Goal: Information Seeking & Learning: Learn about a topic

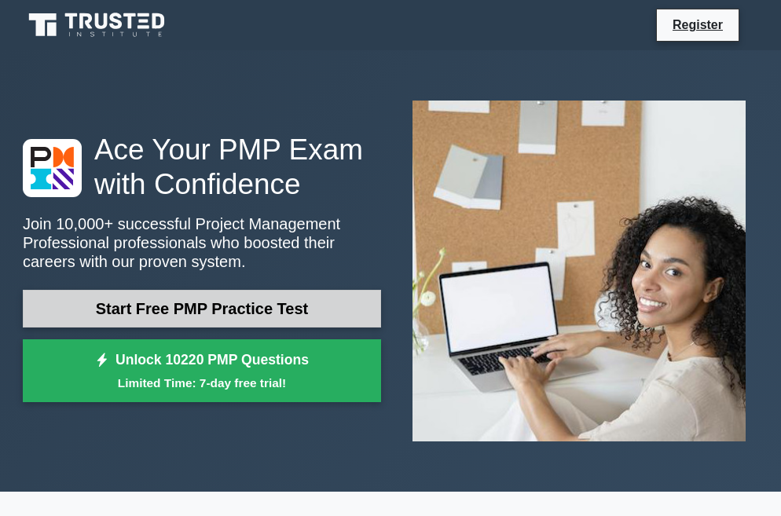
click at [211, 299] on link "Start Free PMP Practice Test" at bounding box center [202, 309] width 358 height 38
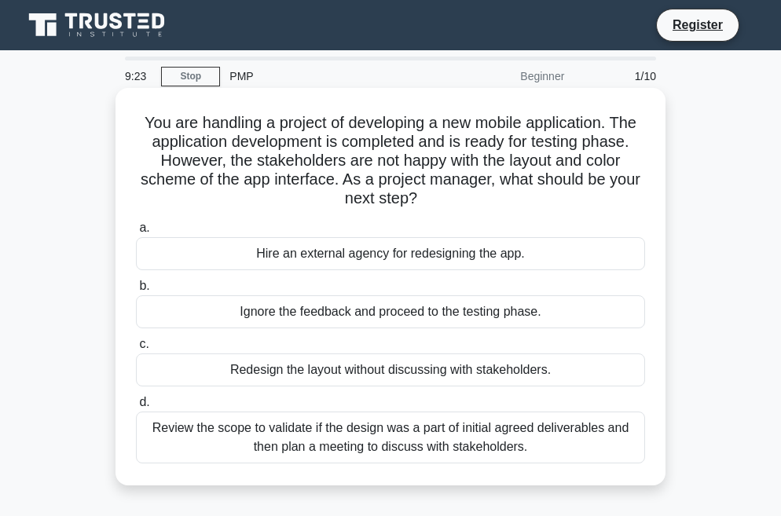
click at [403, 437] on div "Review the scope to validate if the design was a part of initial agreed deliver…" at bounding box center [390, 438] width 509 height 52
click at [136, 408] on input "d. Review the scope to validate if the design was a part of initial agreed deli…" at bounding box center [136, 403] width 0 height 10
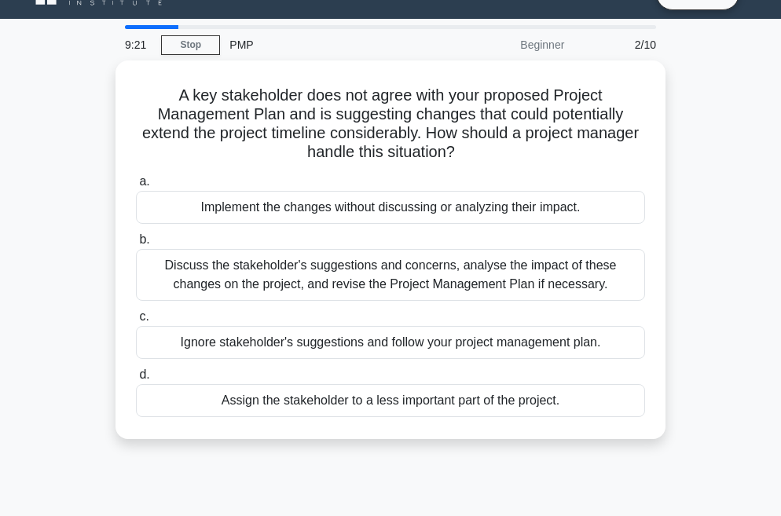
drag, startPoint x: 403, startPoint y: 437, endPoint x: 233, endPoint y: 501, distance: 181.5
click at [233, 501] on div "9:21 Stop PMP Beginner 2/10 A key stakeholder does not agree with your proposed…" at bounding box center [390, 418] width 754 height 786
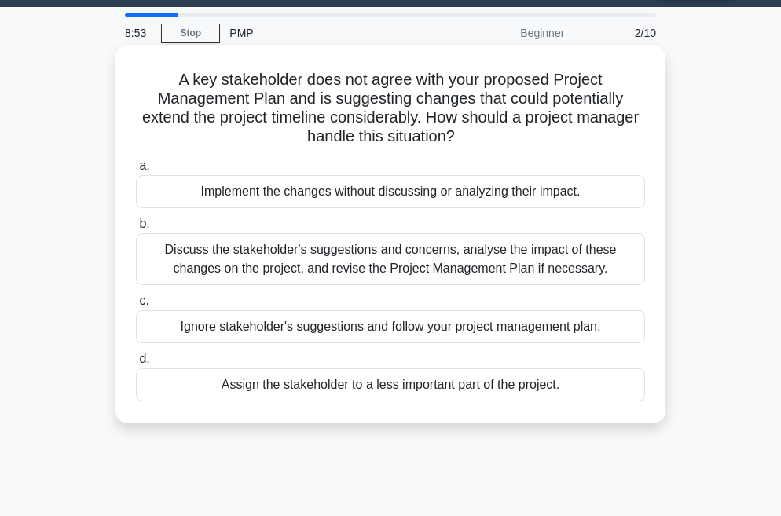
click at [489, 260] on div "Discuss the stakeholder's suggestions and concerns, analyse the impact of these…" at bounding box center [390, 259] width 509 height 52
click at [136, 229] on input "b. Discuss the stakeholder's suggestions and concerns, analyse the impact of th…" at bounding box center [136, 224] width 0 height 10
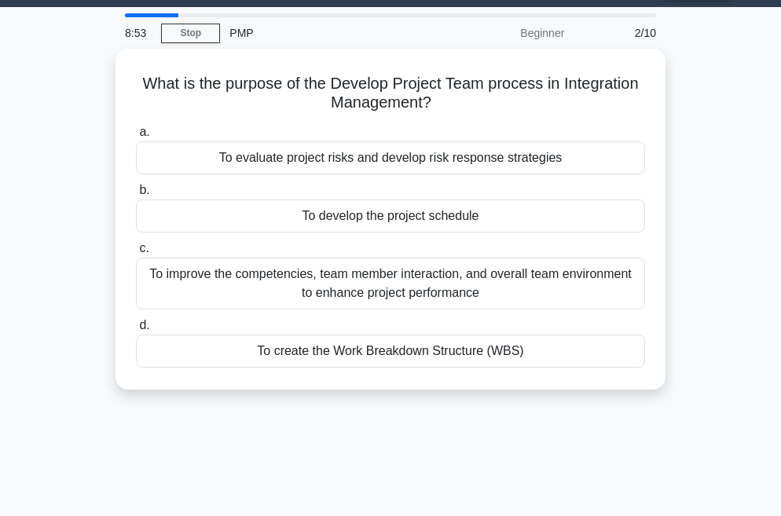
scroll to position [0, 0]
